Goal: Task Accomplishment & Management: Complete application form

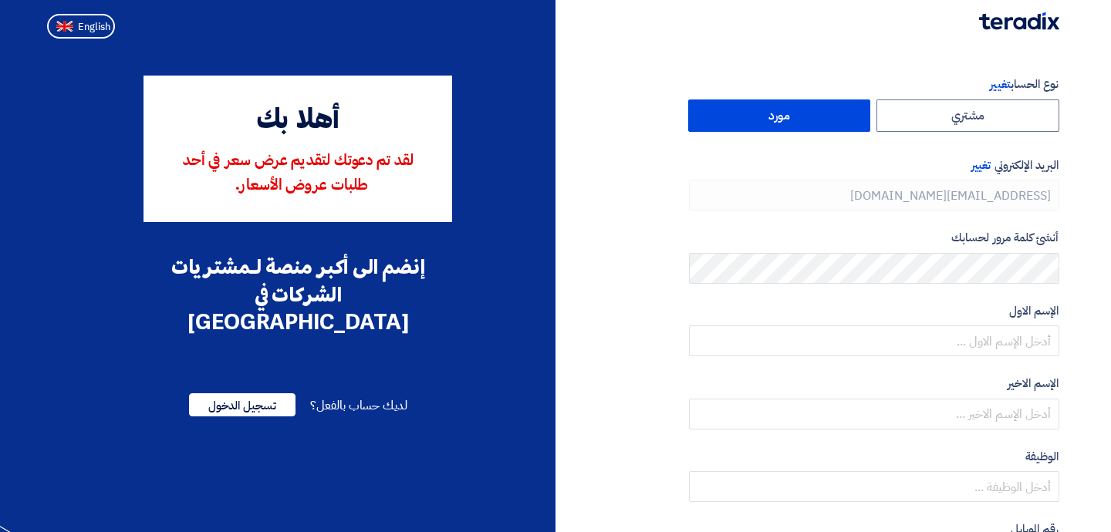
type input "[PHONE_NUMBER]"
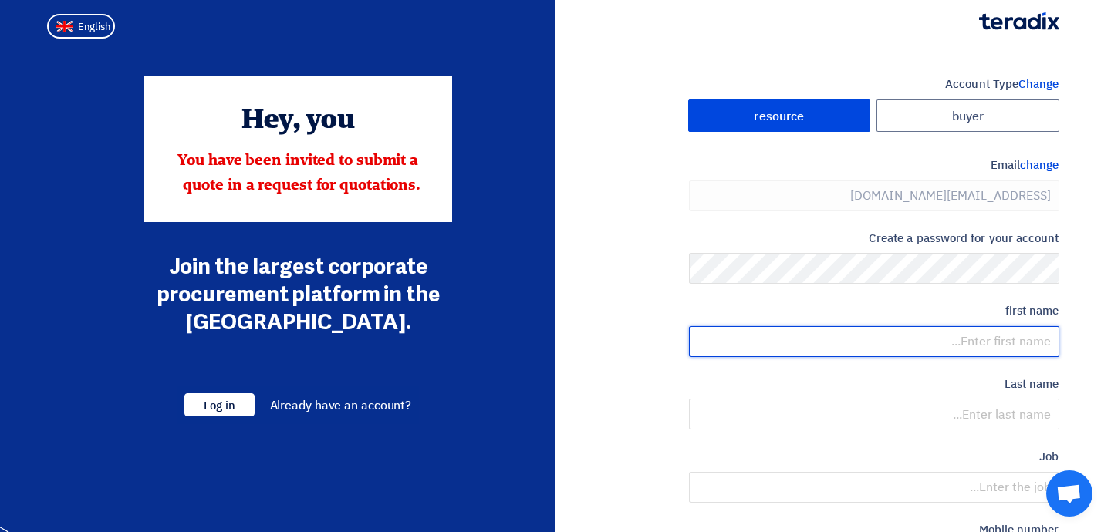
click at [1033, 352] on input "text" at bounding box center [874, 341] width 370 height 31
type input "[PERSON_NAME]"
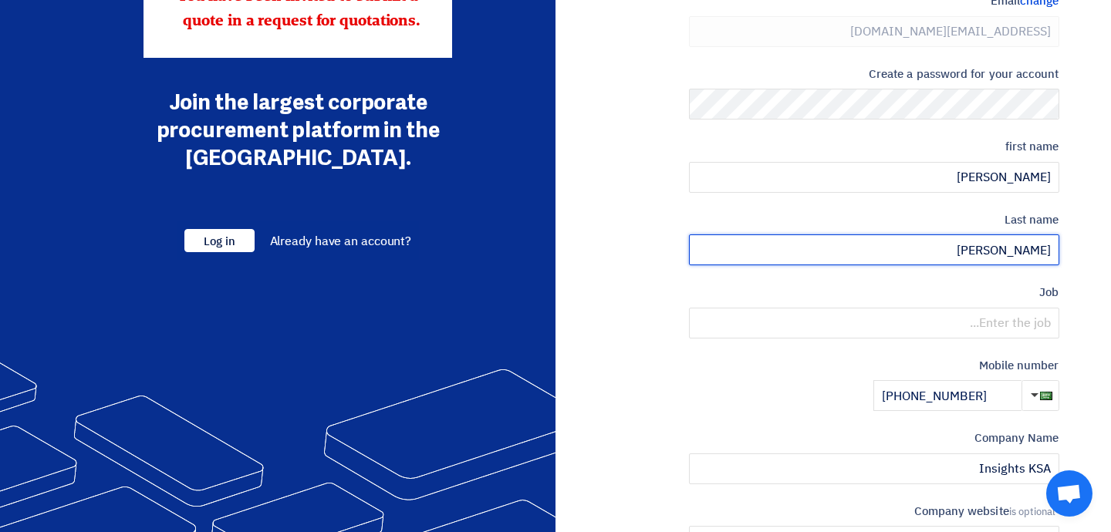
scroll to position [170, 0]
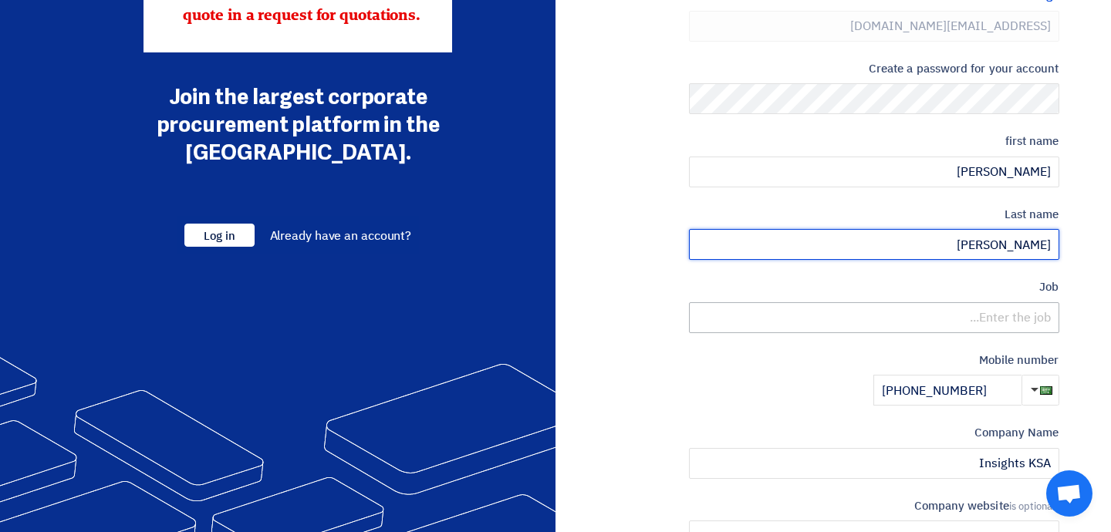
type input "[PERSON_NAME]"
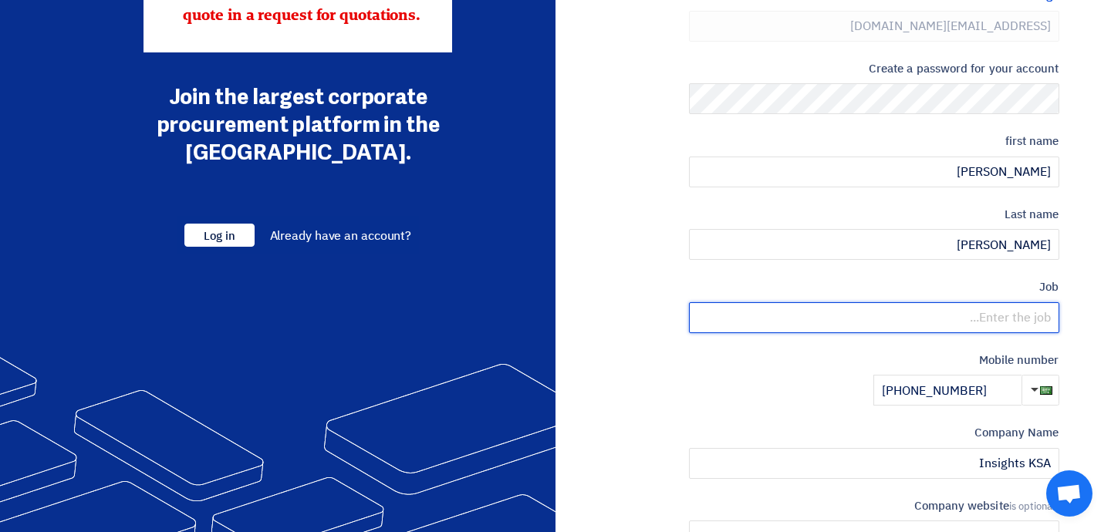
click at [988, 317] on input "text" at bounding box center [874, 317] width 370 height 31
paste input "RFP - Business Continuity Management System"
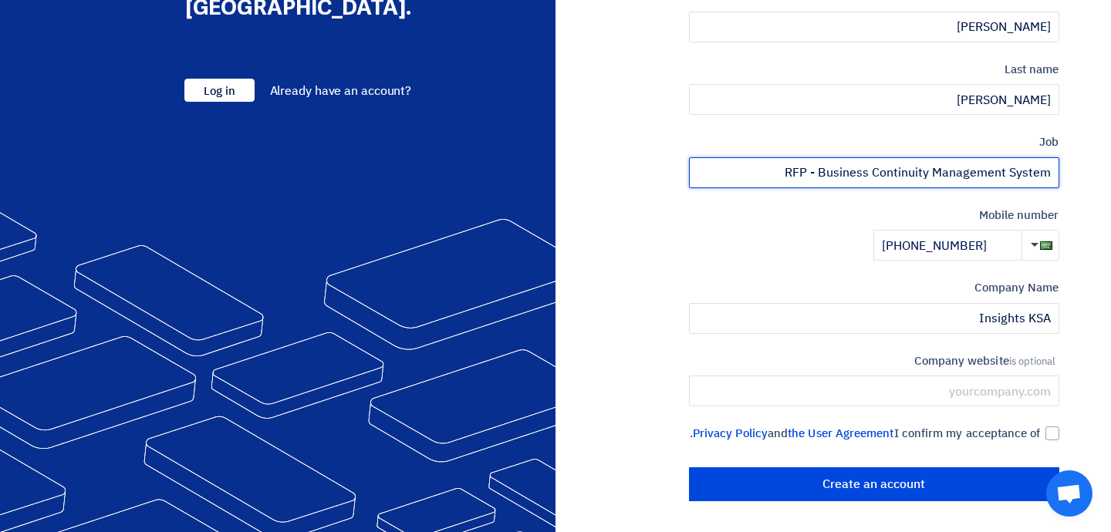
scroll to position [331, 0]
type input "RFP - Business Continuity Management System"
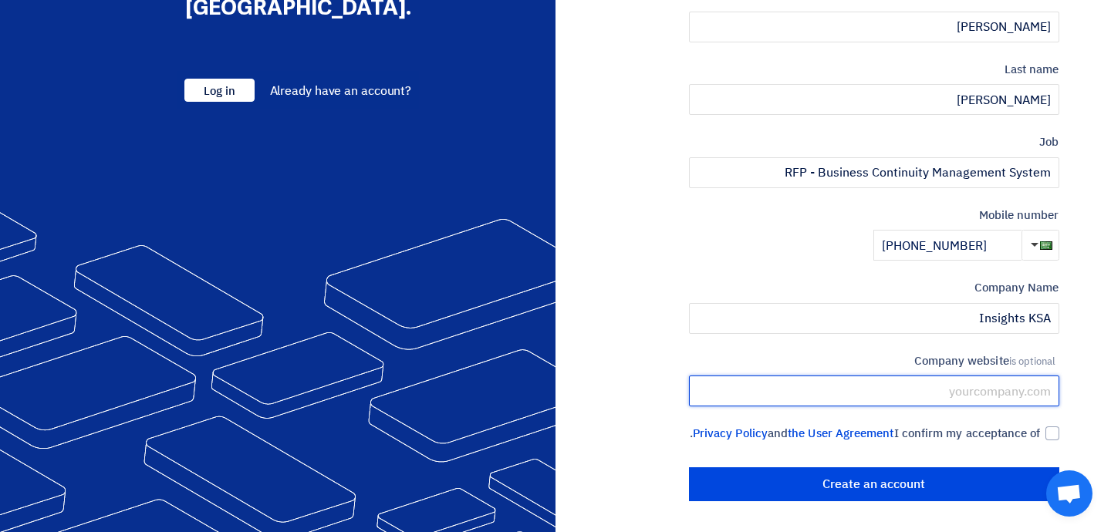
click at [984, 378] on input "text" at bounding box center [874, 391] width 370 height 31
type input "[DOMAIN_NAME]"
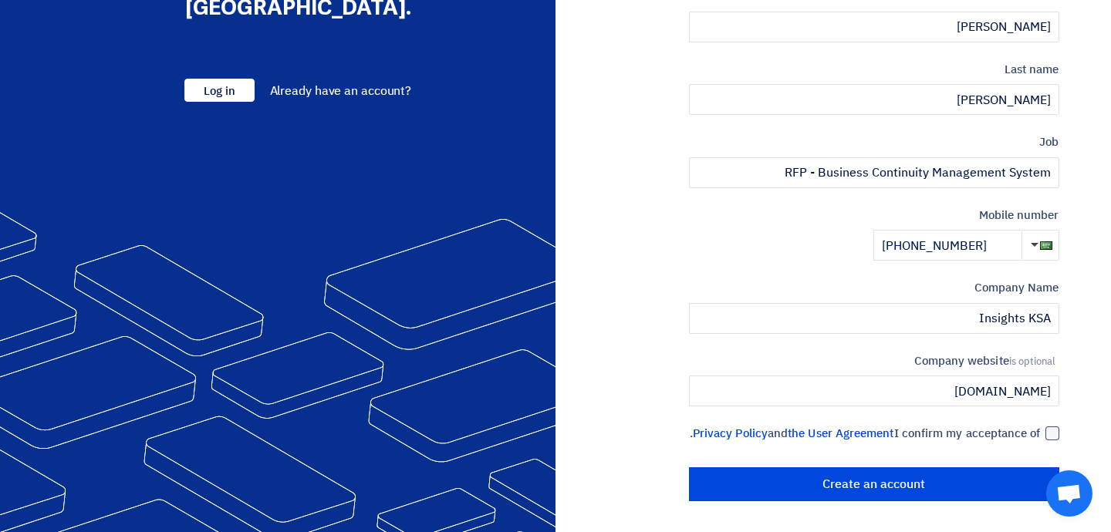
click at [1055, 427] on div at bounding box center [1052, 434] width 14 height 14
click at [1041, 425] on input "I confirm my acceptance of the User Agreement and Privacy Policy ." at bounding box center [855, 440] width 370 height 31
checkbox input "true"
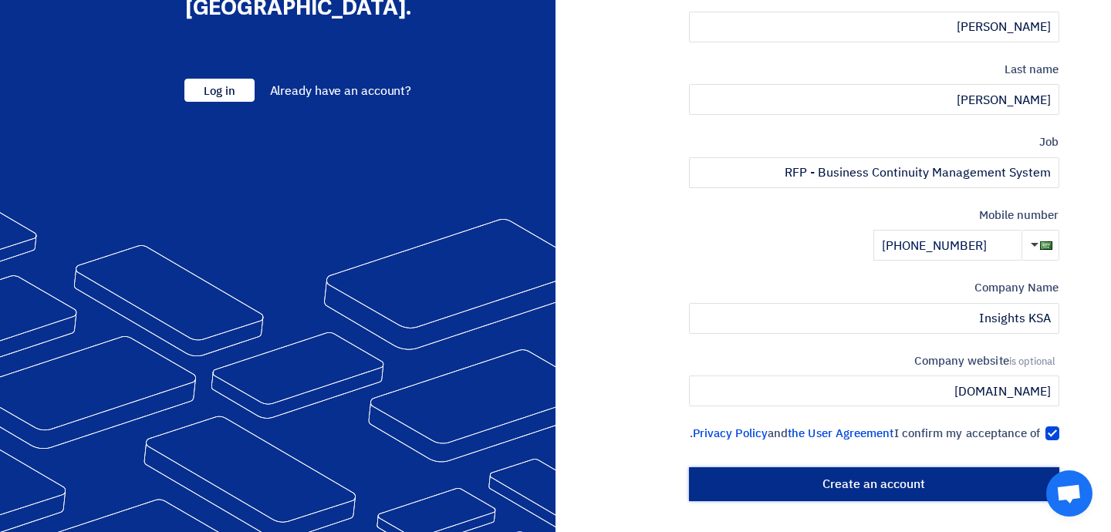
click at [854, 491] on input "Create an account" at bounding box center [874, 484] width 370 height 34
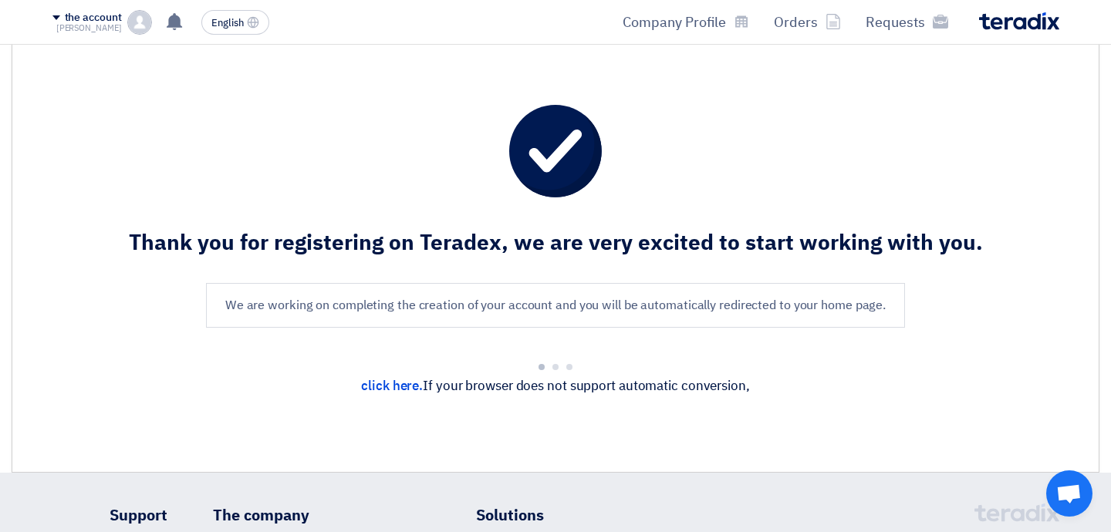
scroll to position [0, 0]
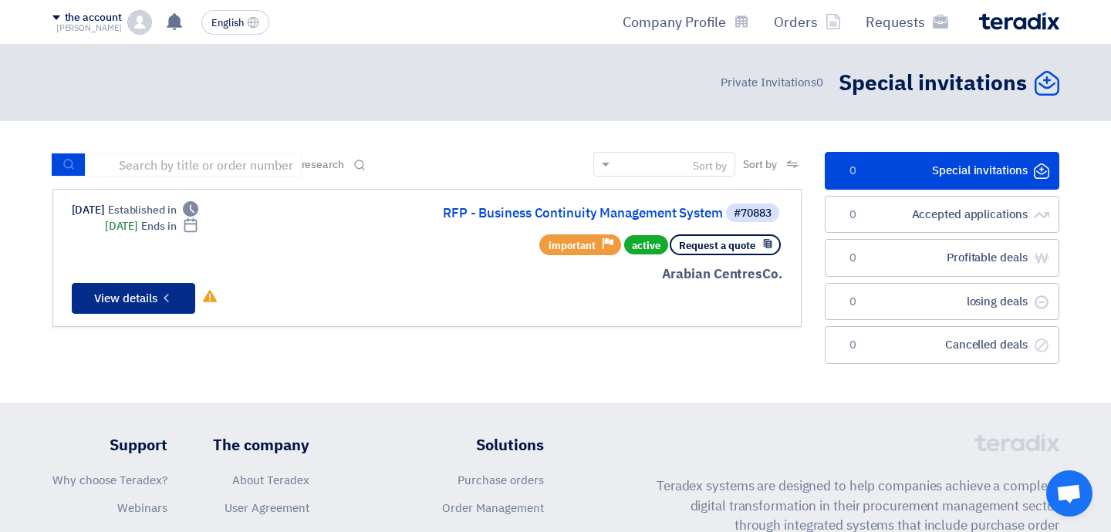
click at [121, 310] on button "Check details View details" at bounding box center [133, 298] width 123 height 31
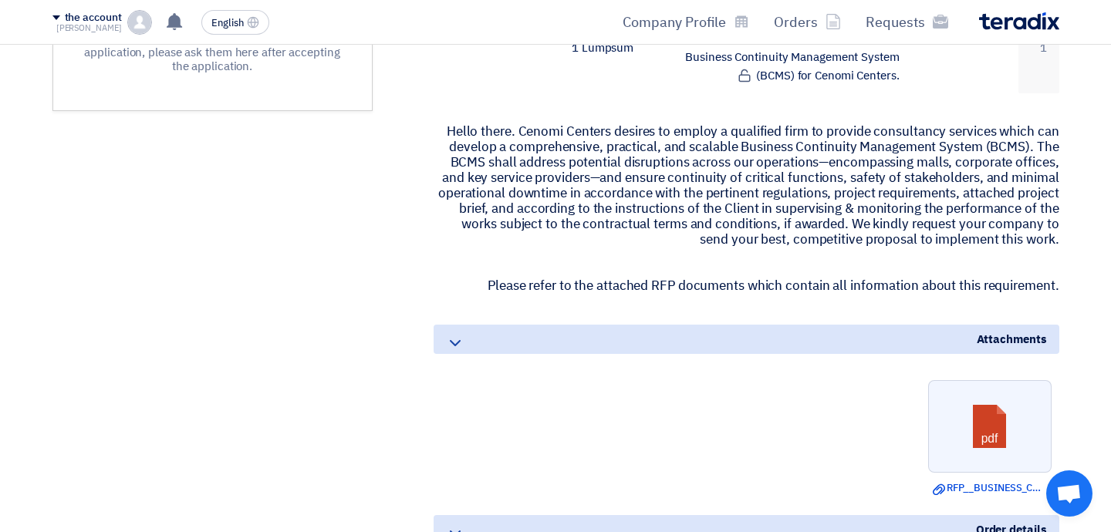
scroll to position [668, 0]
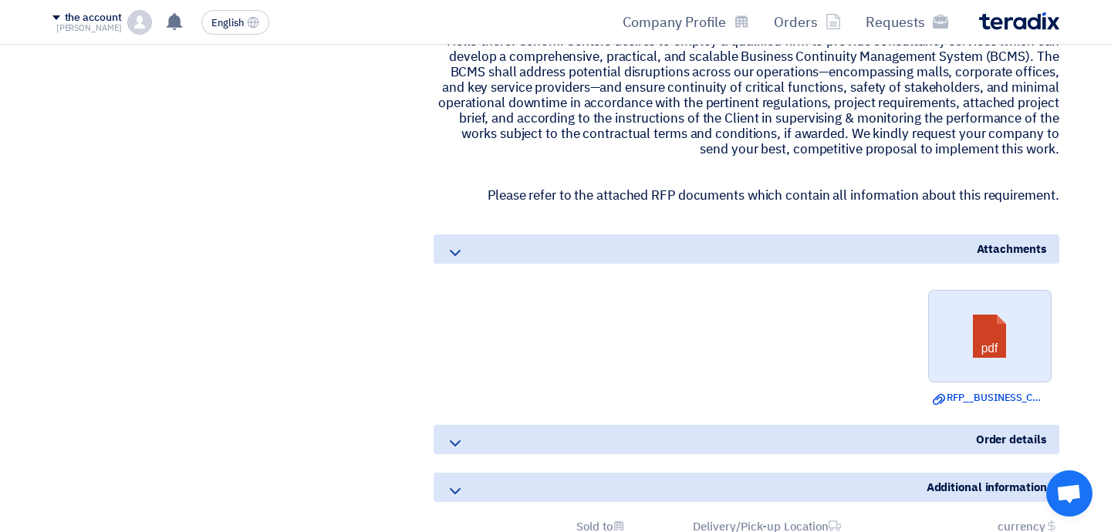
click at [974, 339] on link at bounding box center [990, 337] width 123 height 93
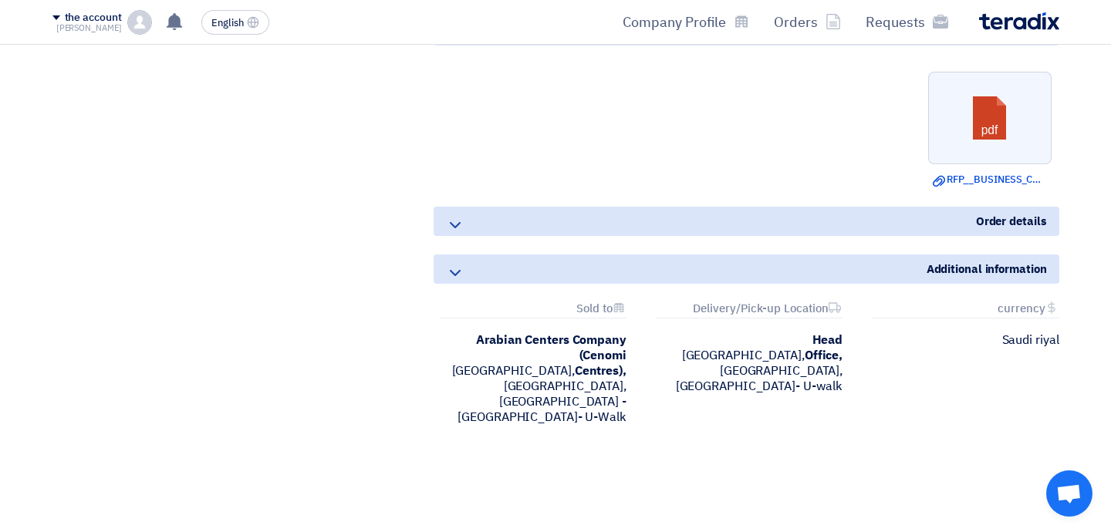
scroll to position [889, 0]
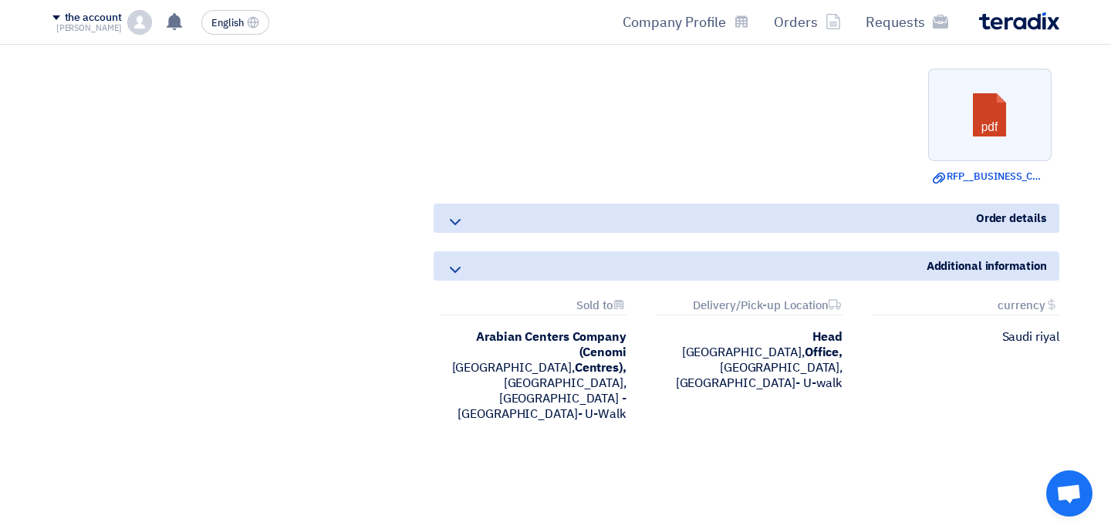
drag, startPoint x: 656, startPoint y: 393, endPoint x: 605, endPoint y: 363, distance: 59.1
click at [605, 363] on div "Attachments currency [GEOGRAPHIC_DATA] Attachments Delivery/Pick-up Location [G…" at bounding box center [746, 372] width 649 height 147
click at [605, 364] on font "[GEOGRAPHIC_DATA], [GEOGRAPHIC_DATA], [GEOGRAPHIC_DATA] - [GEOGRAPHIC_DATA]- U-…" at bounding box center [539, 391] width 174 height 65
drag, startPoint x: 1058, startPoint y: 343, endPoint x: 518, endPoint y: 394, distance: 542.5
click at [518, 394] on div "Attachments currency [GEOGRAPHIC_DATA] Attachments Delivery/Pick-up Location [G…" at bounding box center [746, 372] width 649 height 147
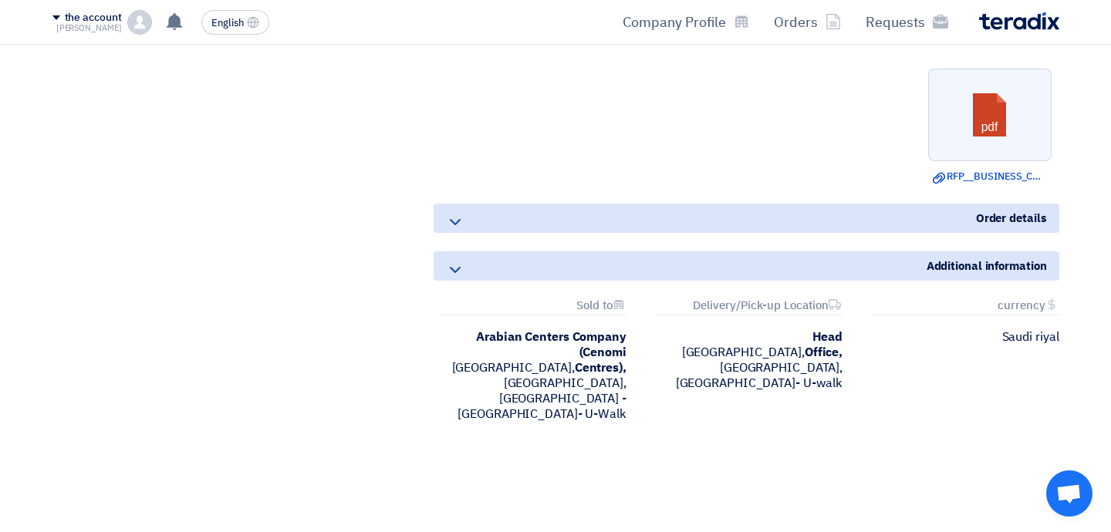
copy div "Saudi riyal Attachments Delivery/Pick-up Location Head Office, [GEOGRAPHIC_DATA…"
click at [810, 417] on div "Attachments currency [GEOGRAPHIC_DATA] Attachments Delivery/Pick-up Location [G…" at bounding box center [746, 372] width 649 height 147
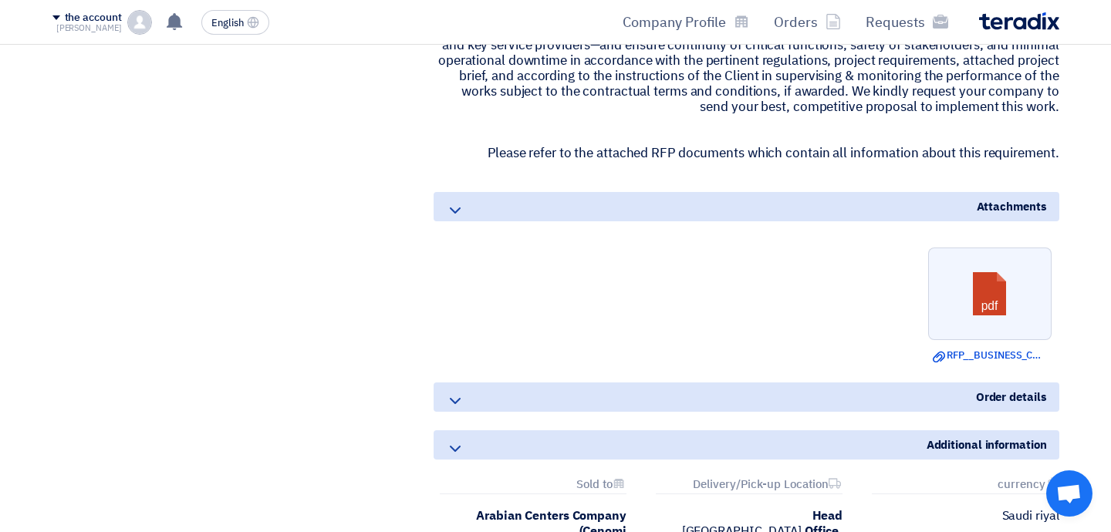
scroll to position [617, 0]
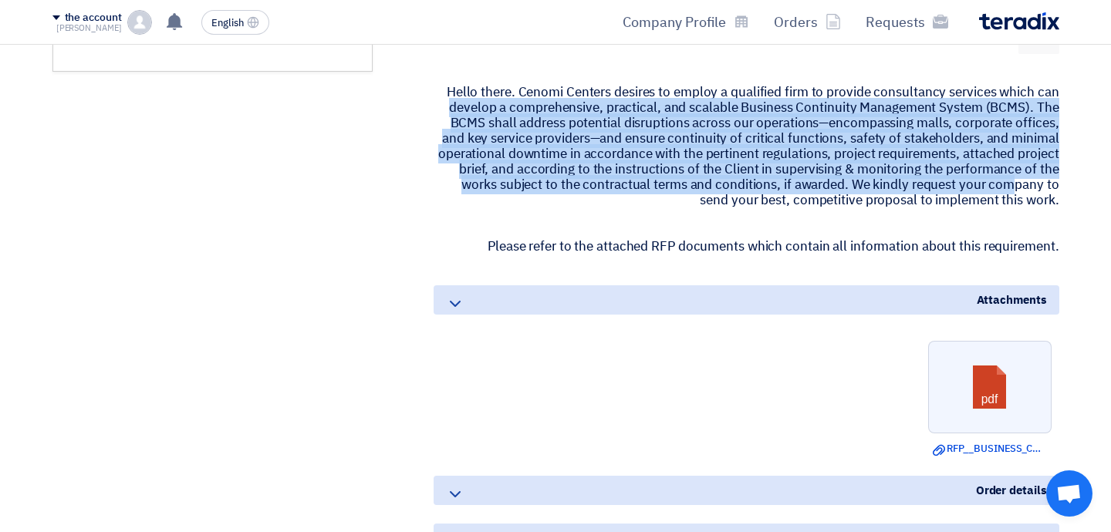
drag, startPoint x: 450, startPoint y: 90, endPoint x: 1010, endPoint y: 189, distance: 568.7
click at [1010, 189] on font "Hello there. Cenomi Centers desires to employ a qualified firm to provide consu…" at bounding box center [748, 146] width 621 height 127
click at [1081, 139] on section "RFP - Business Continuity Management System Customer data [PERSON_NAME] PROCURE…" at bounding box center [555, 207] width 1111 height 1197
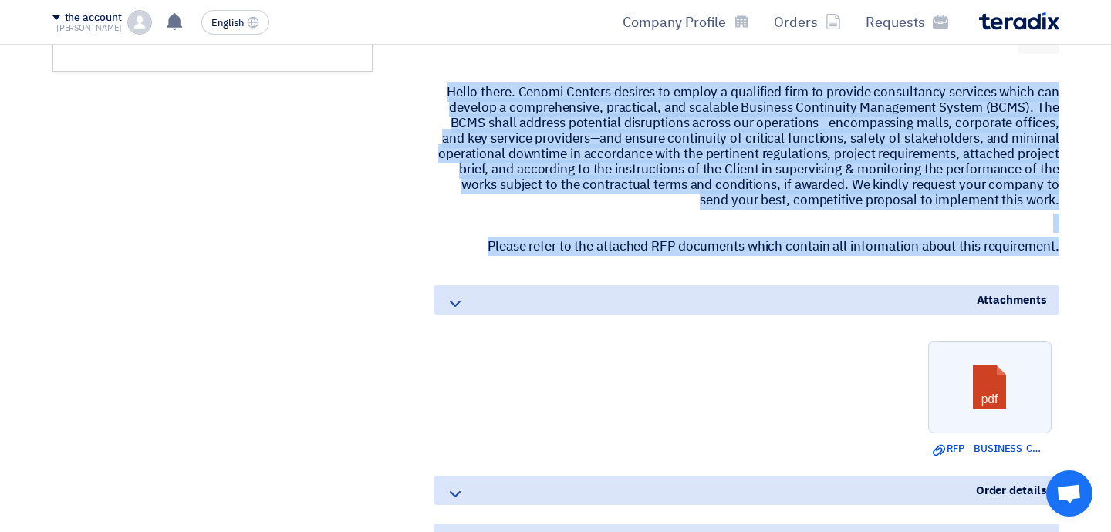
drag, startPoint x: 1057, startPoint y: 251, endPoint x: 442, endPoint y: 85, distance: 636.8
click at [442, 85] on div "RFP - Business Continuity Management System Customer data [PERSON_NAME] PROCURE…" at bounding box center [727, 186] width 687 height 1092
copy div "Hello there. Cenomi Centers desires to employ a qualified firm to provide consu…"
click at [804, 363] on ul "pdf Download file RFP__BUSINESS_CONTINUITY_PLAN.pdf" at bounding box center [747, 398] width 626 height 131
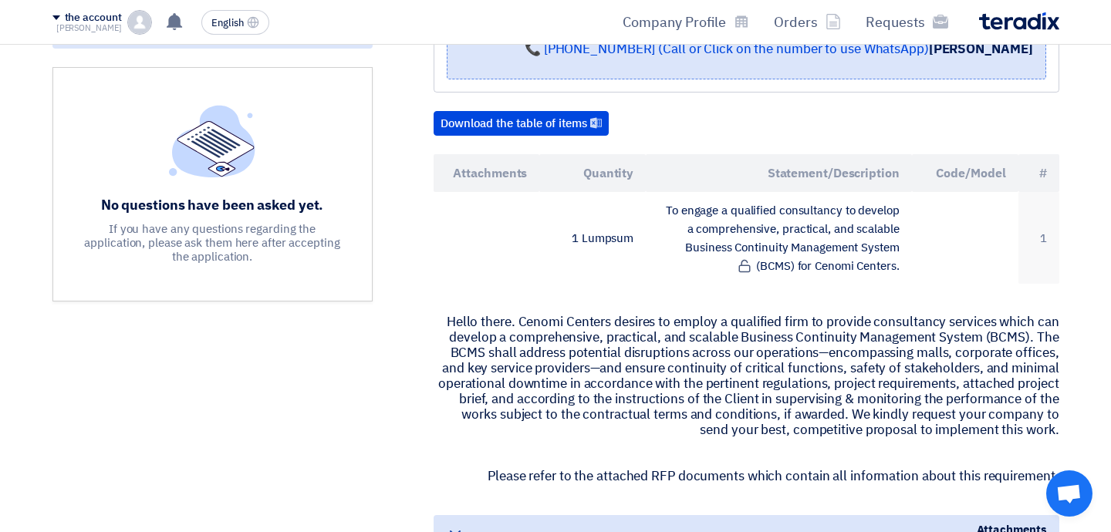
scroll to position [315, 0]
